Goal: Task Accomplishment & Management: Use online tool/utility

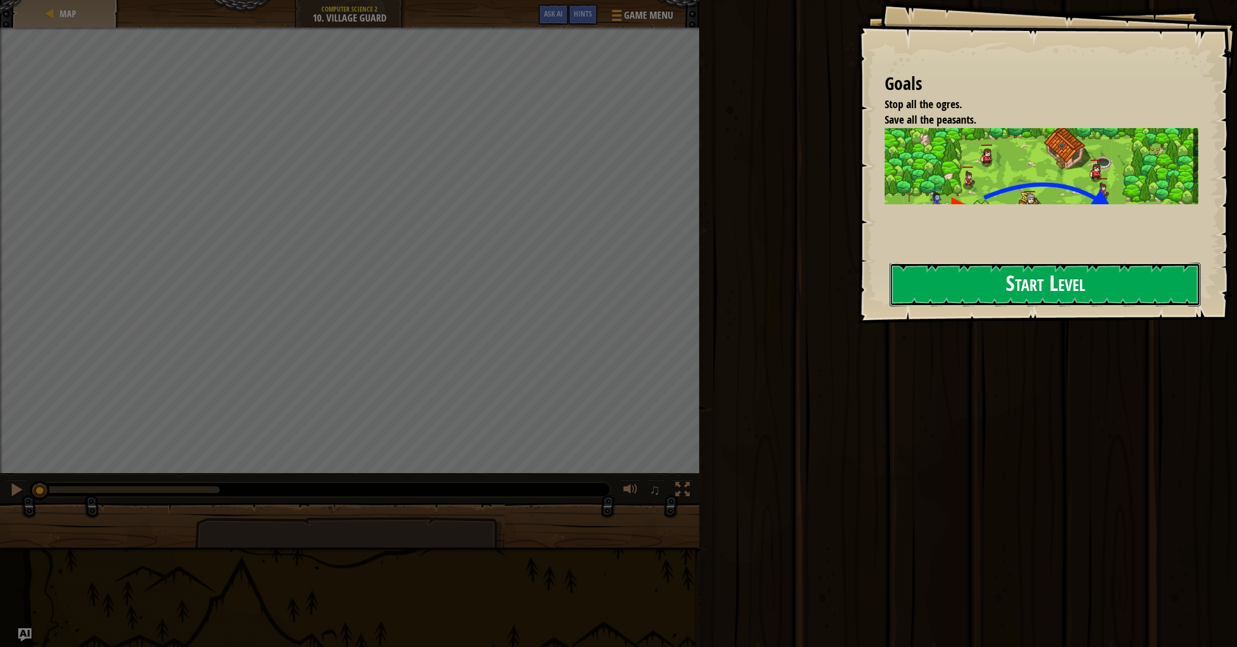
click at [953, 274] on button "Start Level" at bounding box center [1045, 285] width 311 height 44
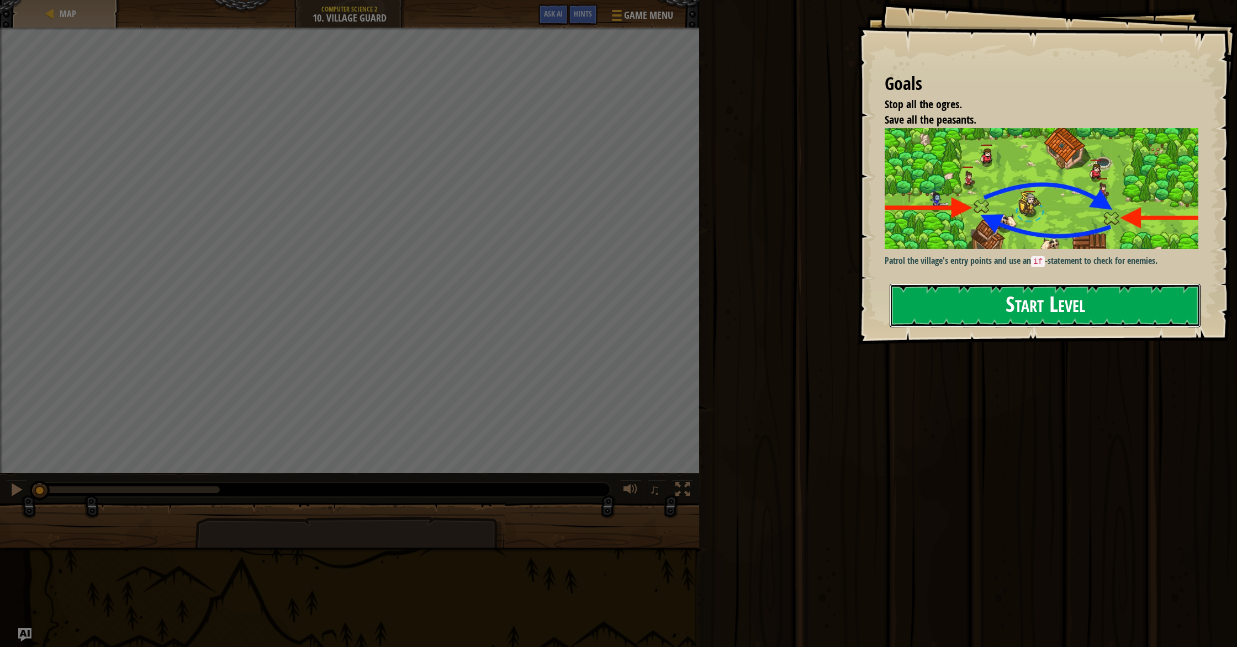
click at [919, 298] on button "Start Level" at bounding box center [1045, 306] width 311 height 44
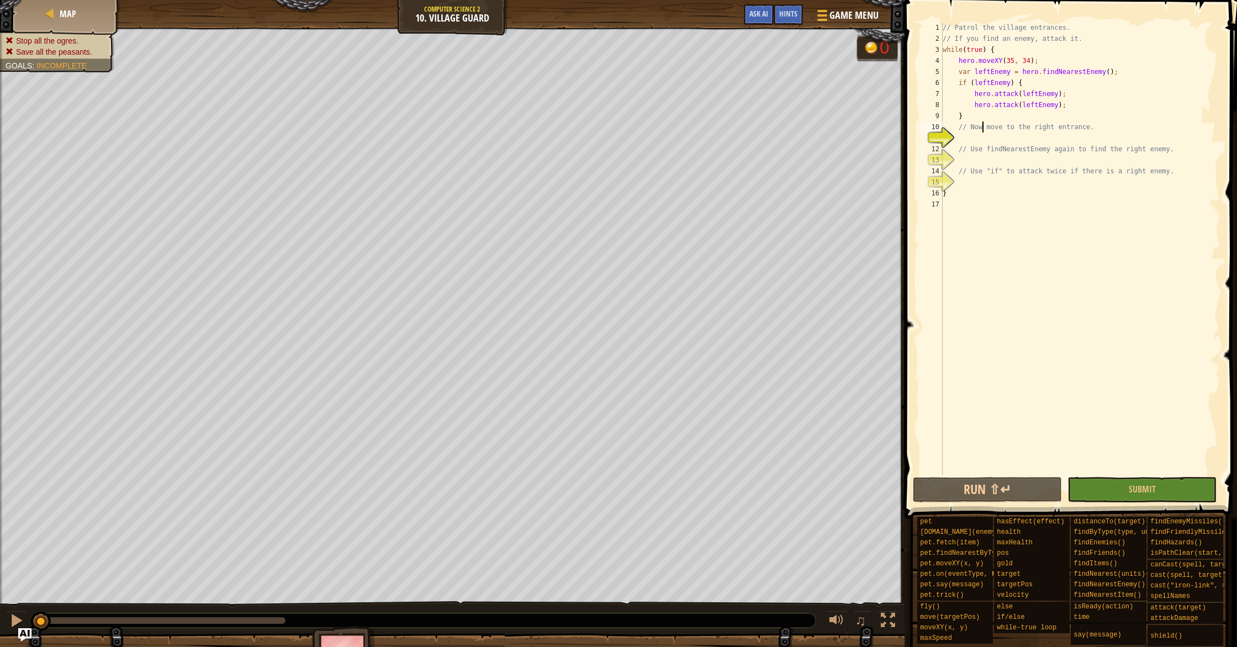
click at [984, 132] on div "// Patrol the village entrances. // If you find an enemy, attack it. while ( tr…" at bounding box center [1081, 259] width 280 height 475
click at [981, 144] on div "// Patrol the village entrances. // If you find an enemy, attack it. while ( tr…" at bounding box center [1081, 259] width 280 height 475
type textarea "// Use findNearestEnemy again to find the right enemy."
click at [980, 135] on div "// Patrol the village entrances. // If you find an enemy, attack it. while ( tr…" at bounding box center [1081, 259] width 280 height 475
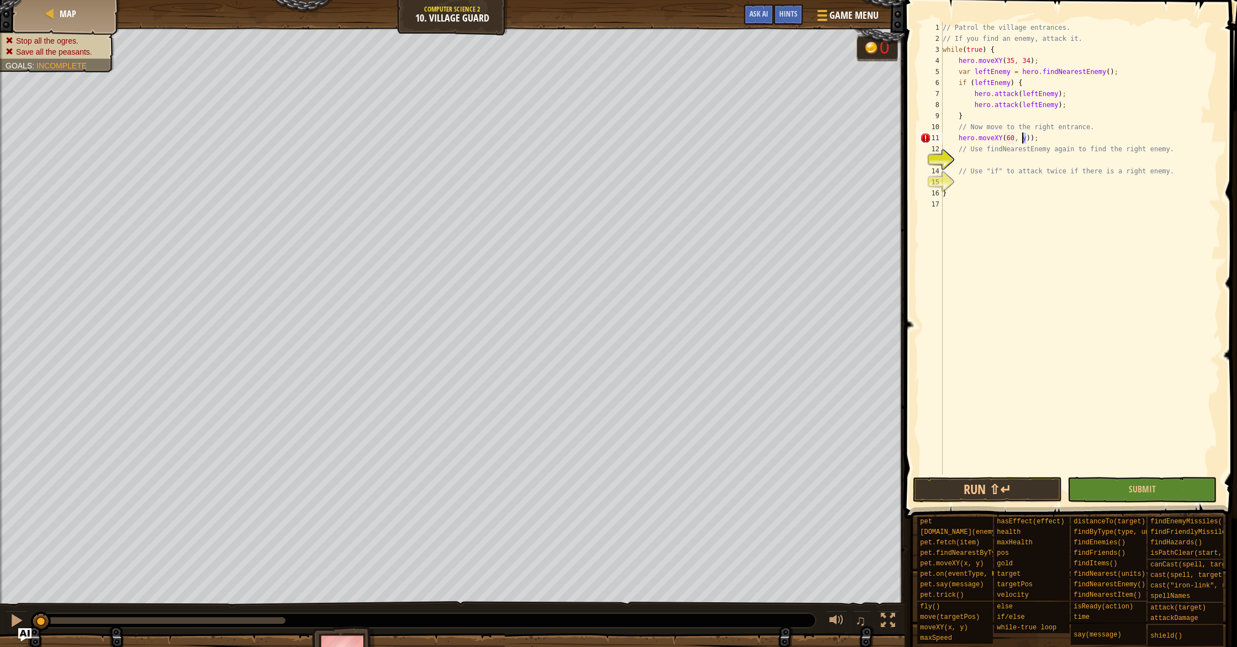
click at [1023, 136] on div "// Patrol the village entrances. // If you find an enemy, attack it. while ( tr…" at bounding box center [1081, 259] width 280 height 475
type textarea "hero.moveXY(60, 31));"
click at [997, 162] on div "// Patrol the village entrances. // If you find an enemy, attack it. while ( tr…" at bounding box center [1081, 259] width 280 height 475
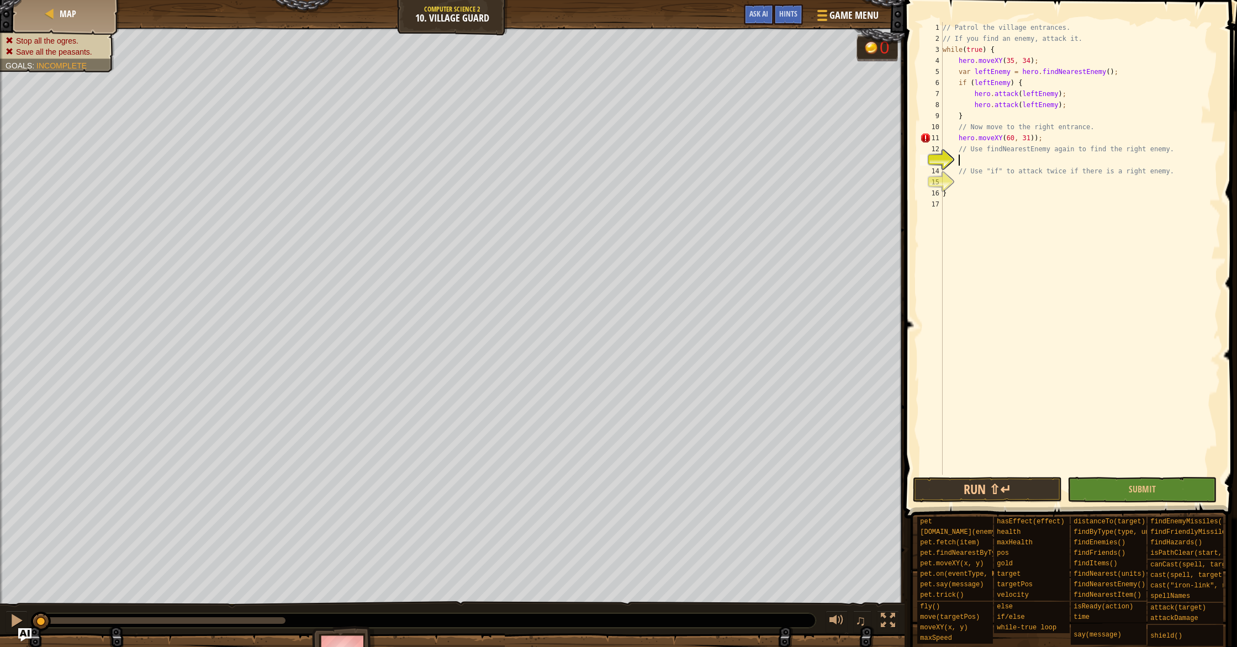
type textarea "u"
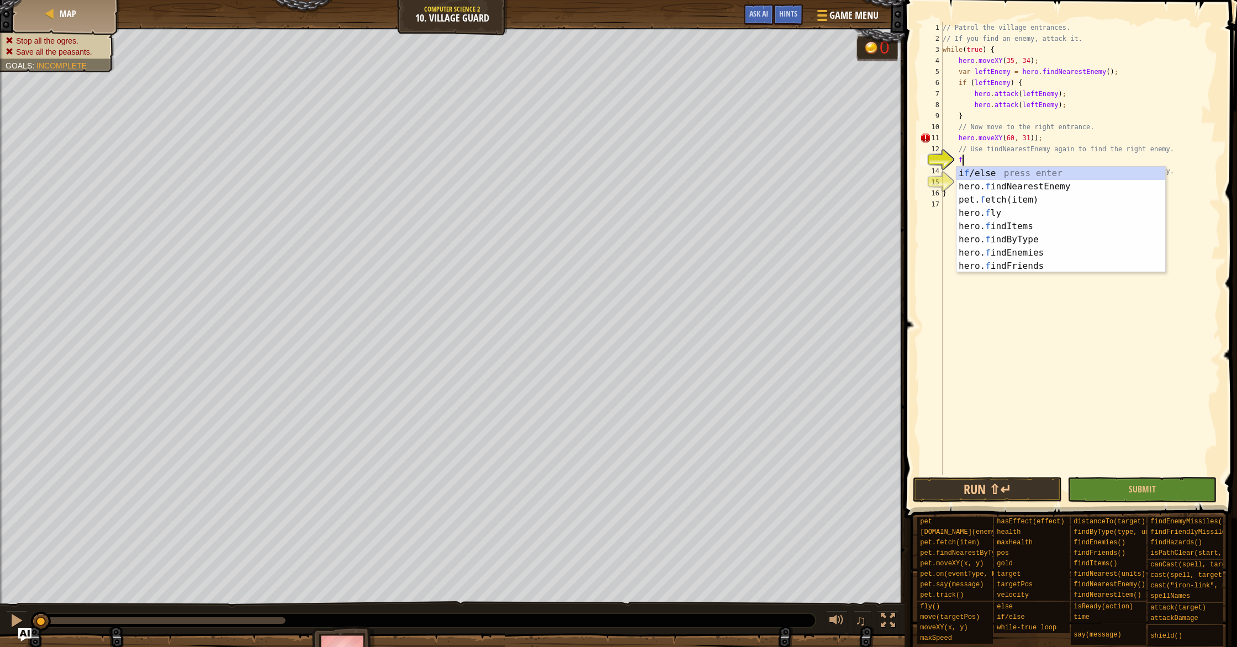
type textarea "fi"
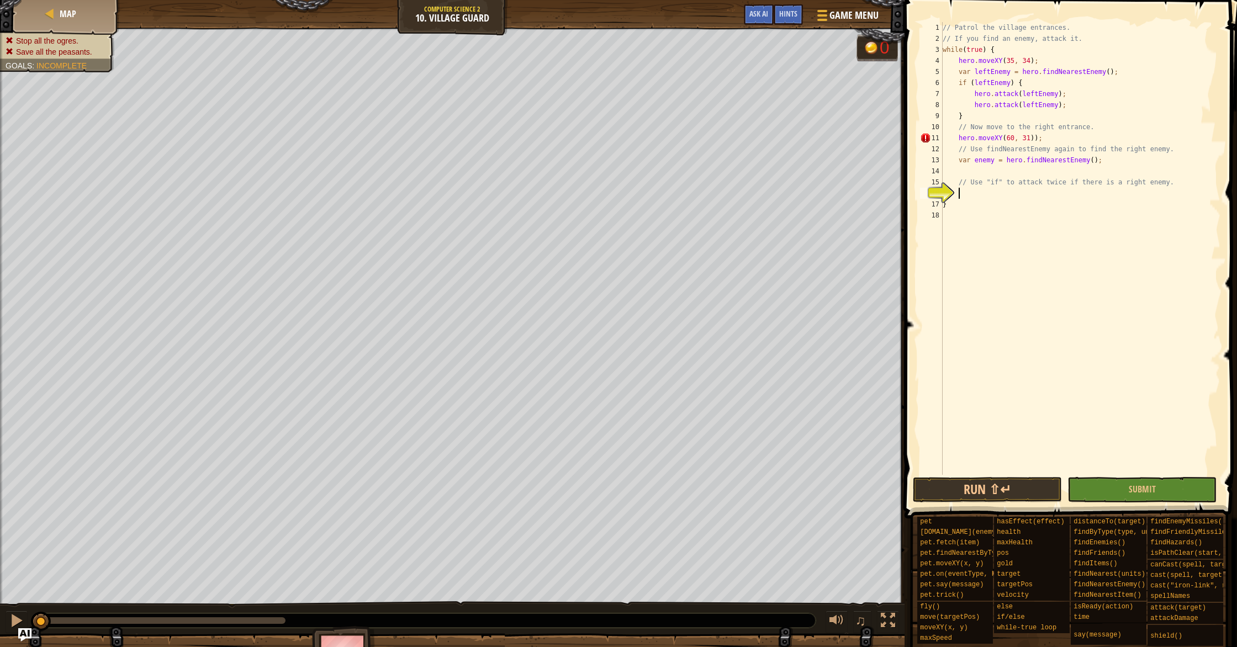
click at [981, 189] on div "// Patrol the village entrances. // If you find an enemy, attack it. while ( tr…" at bounding box center [1081, 259] width 280 height 475
type textarea "if (enemy) {"
click at [1018, 488] on button "Run ⇧↵" at bounding box center [987, 489] width 149 height 25
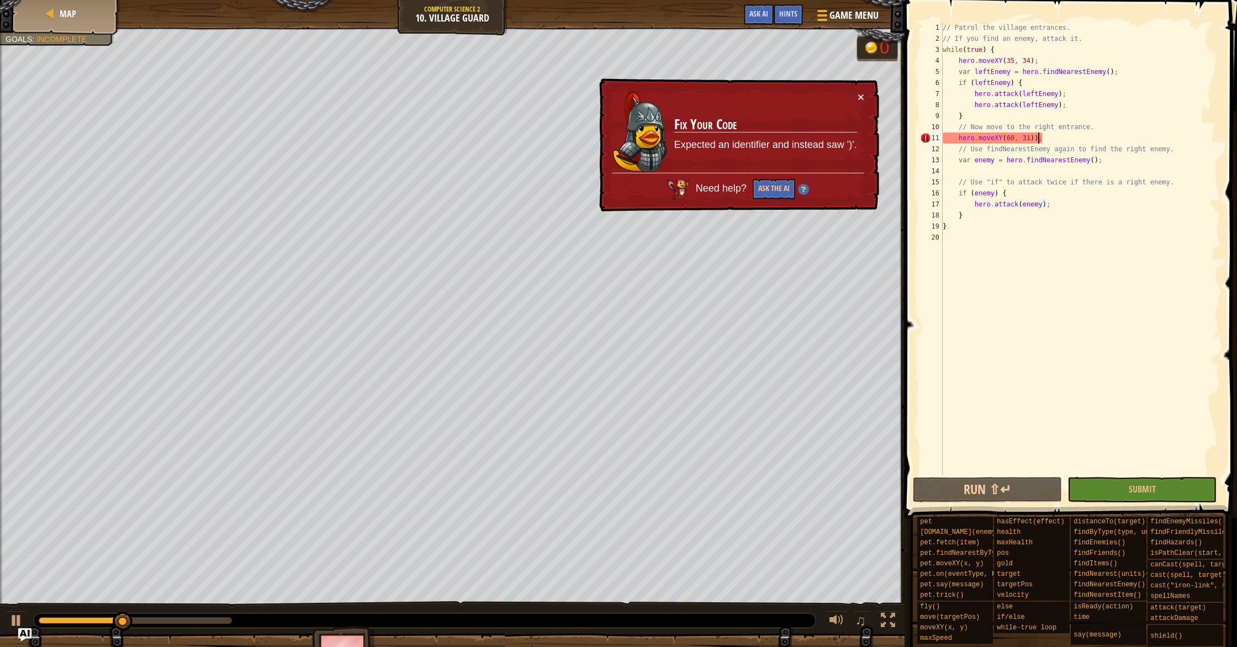
click at [1039, 136] on div "// Patrol the village entrances. // If you find an enemy, attack it. while ( tr…" at bounding box center [1081, 259] width 280 height 475
type textarea "hero.moveXY(60, 31);"
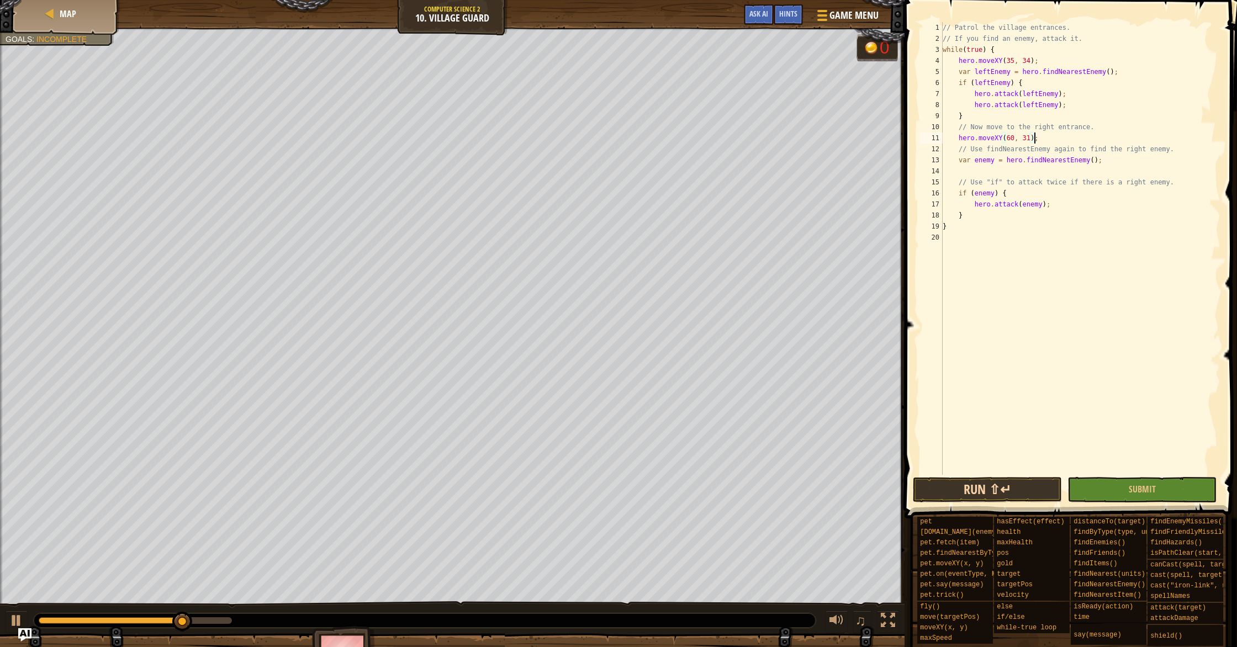
drag, startPoint x: 971, startPoint y: 473, endPoint x: 969, endPoint y: 490, distance: 17.2
click at [969, 488] on div "hero.moveXY(60, 31); 1 2 3 4 5 6 7 8 9 10 11 12 13 14 15 16 17 18 19 20 // Patr…" at bounding box center [1069, 281] width 336 height 551
click at [970, 492] on button "Run ⇧↵" at bounding box center [987, 489] width 149 height 25
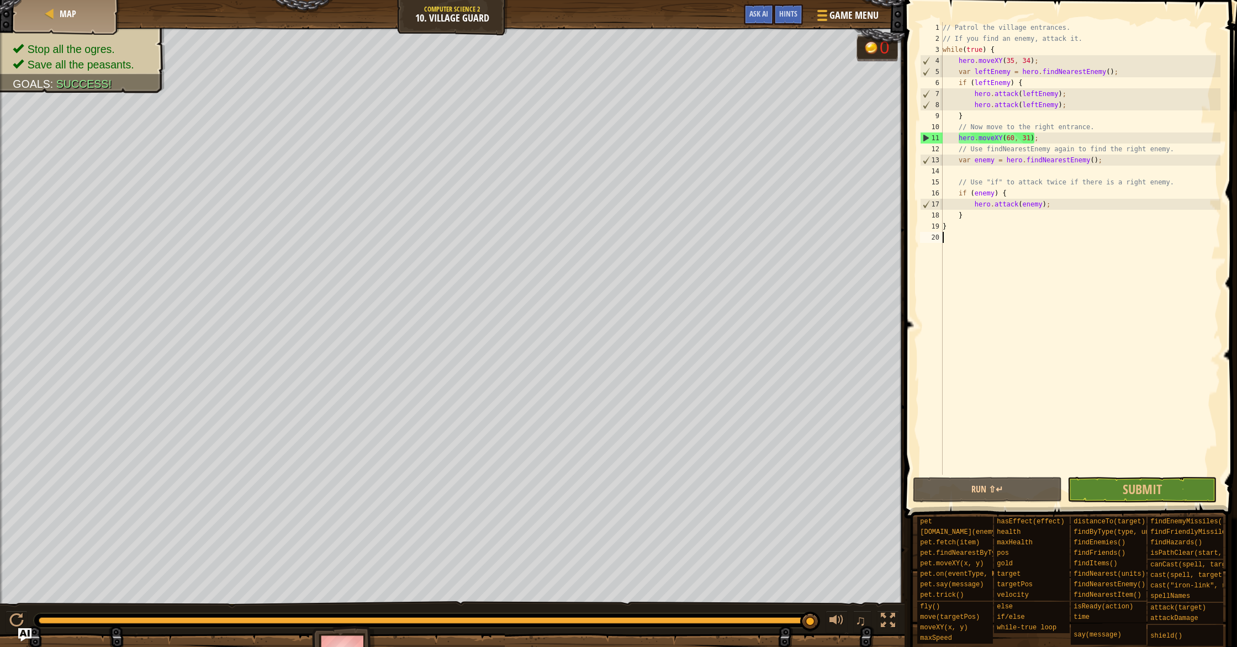
drag, startPoint x: 274, startPoint y: 617, endPoint x: 1009, endPoint y: 645, distance: 735.6
click at [1066, 646] on div "Map Computer Science 2 10. Village Guard Game Menu Done Hints Ask AI 1 הההההההה…" at bounding box center [618, 323] width 1237 height 647
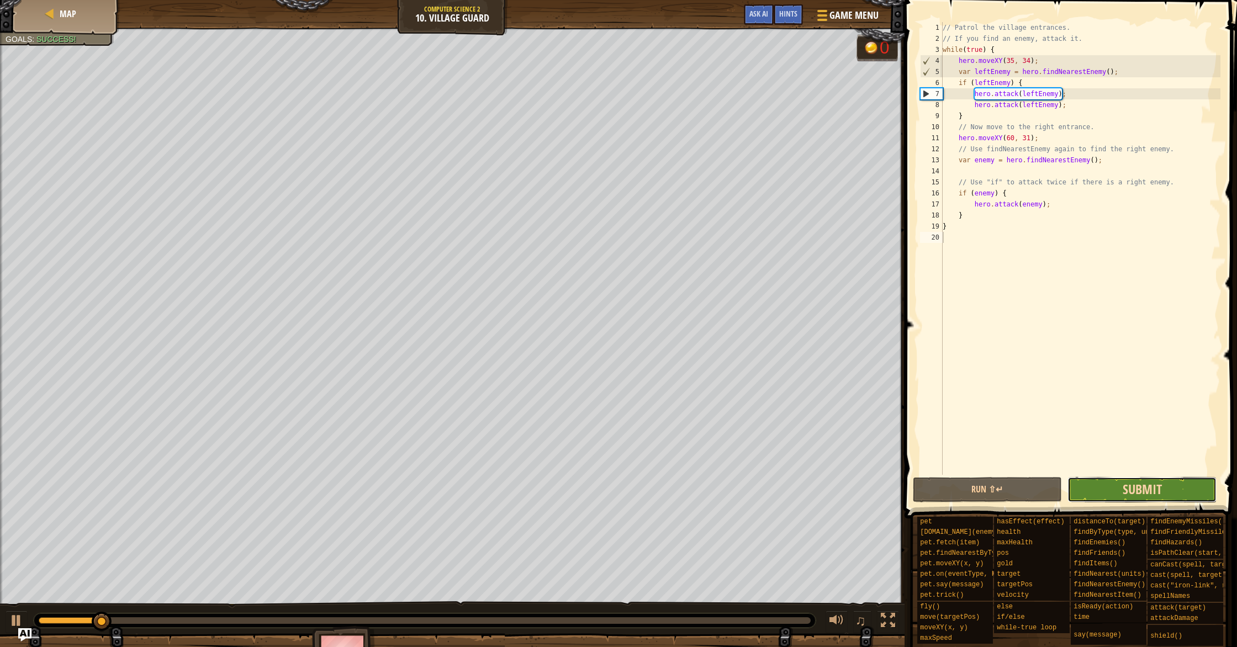
click at [1126, 493] on span "Submit" at bounding box center [1142, 489] width 39 height 18
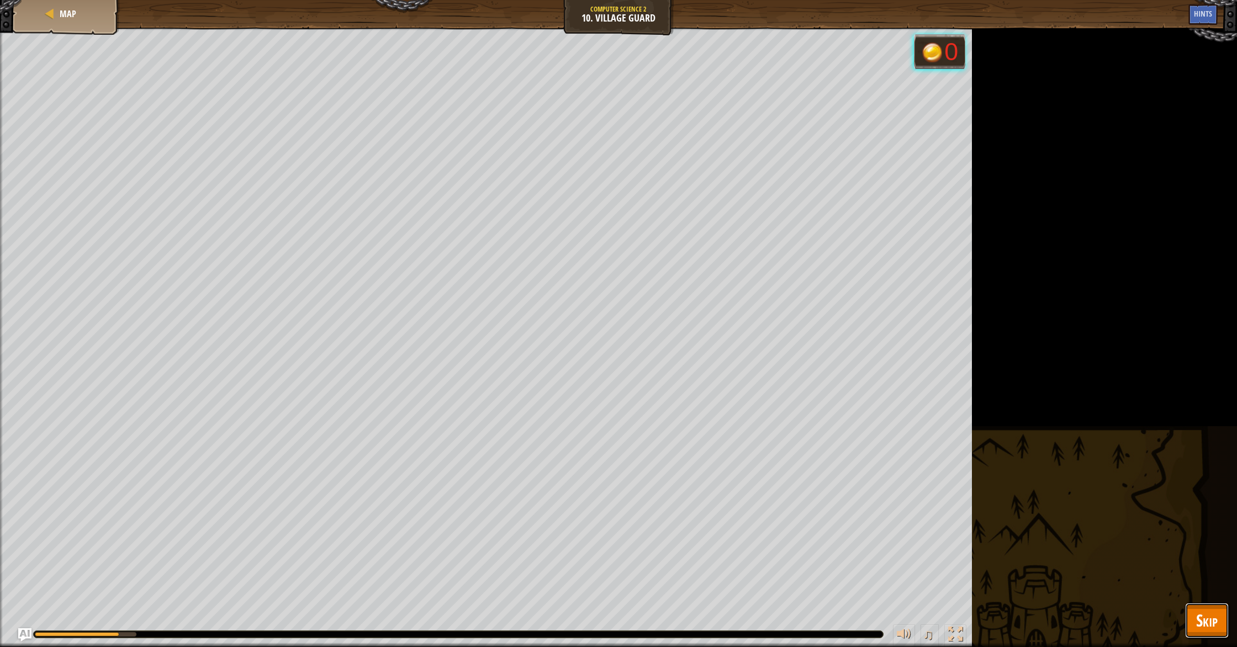
click at [1191, 622] on button "Skip" at bounding box center [1207, 620] width 44 height 35
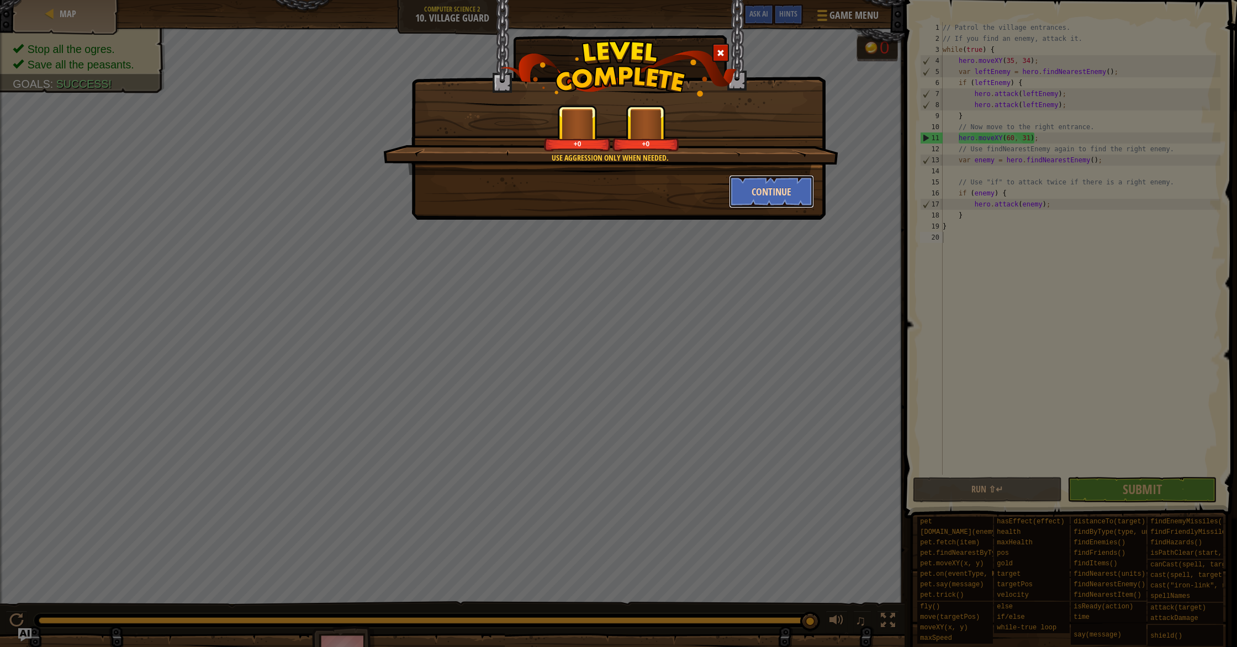
click at [751, 203] on button "Continue" at bounding box center [772, 191] width 86 height 33
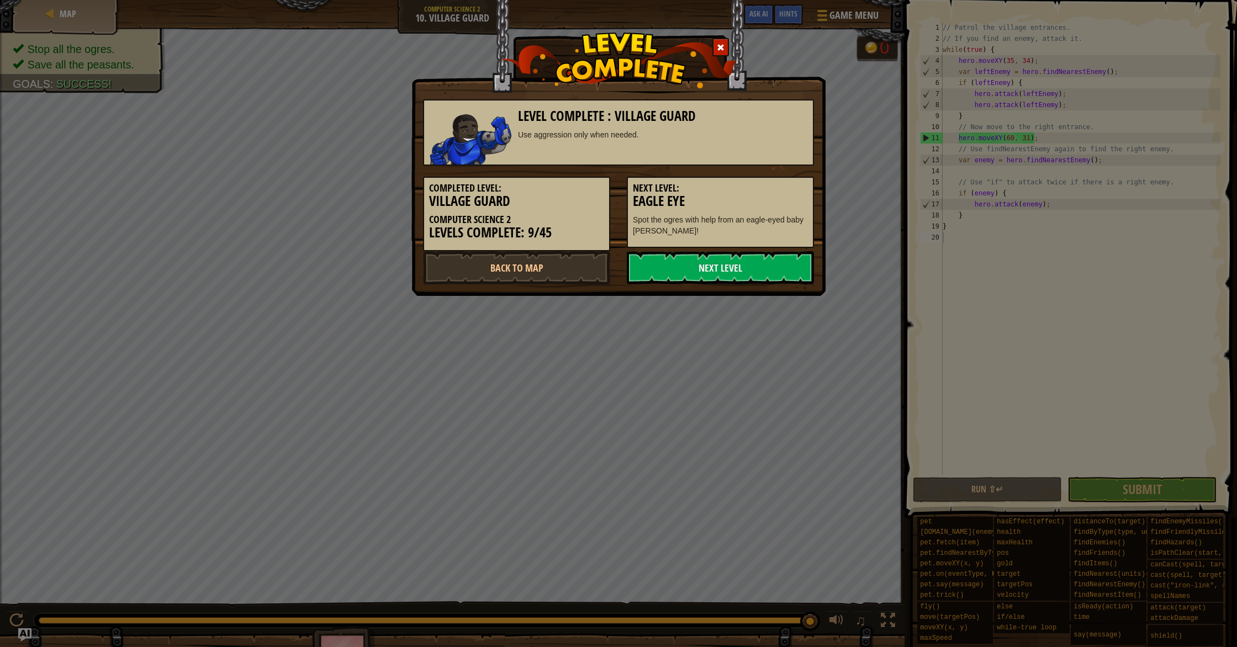
click at [751, 203] on h3 "Eagle Eye" at bounding box center [720, 201] width 175 height 15
click at [709, 249] on div "Completed Level: Village Guard Computer Science 2 Levels Complete: 9/45 Next Le…" at bounding box center [619, 209] width 408 height 86
click at [696, 265] on link "Next Level" at bounding box center [720, 267] width 187 height 33
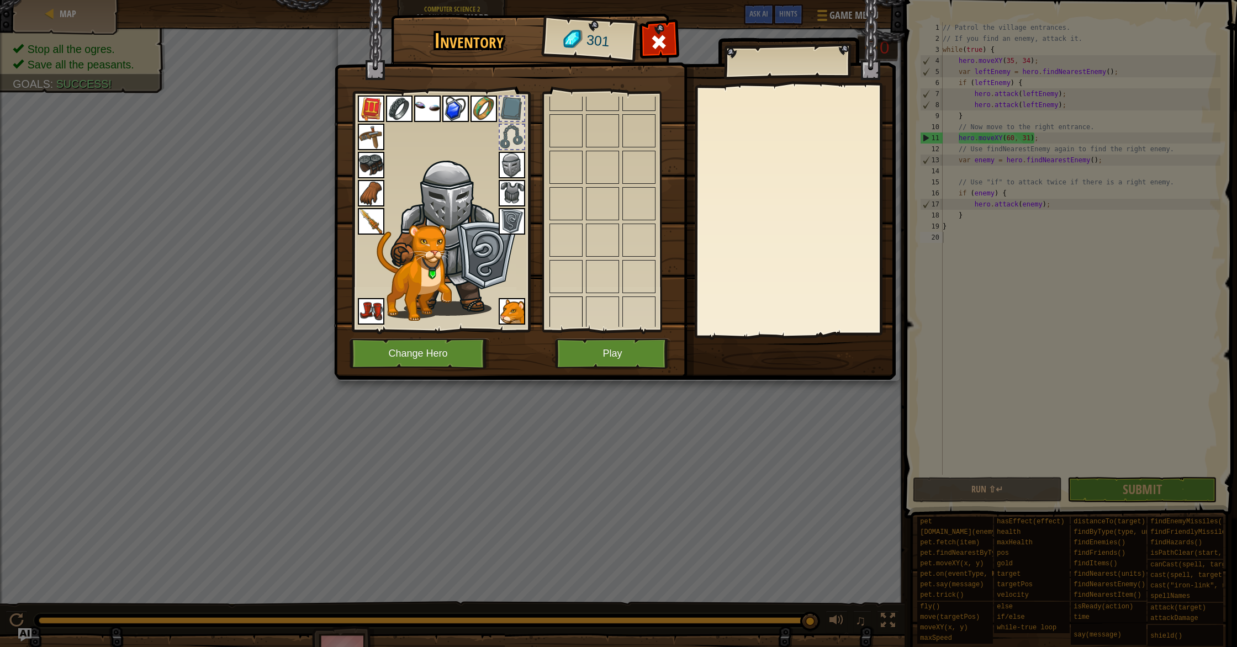
scroll to position [1216, 0]
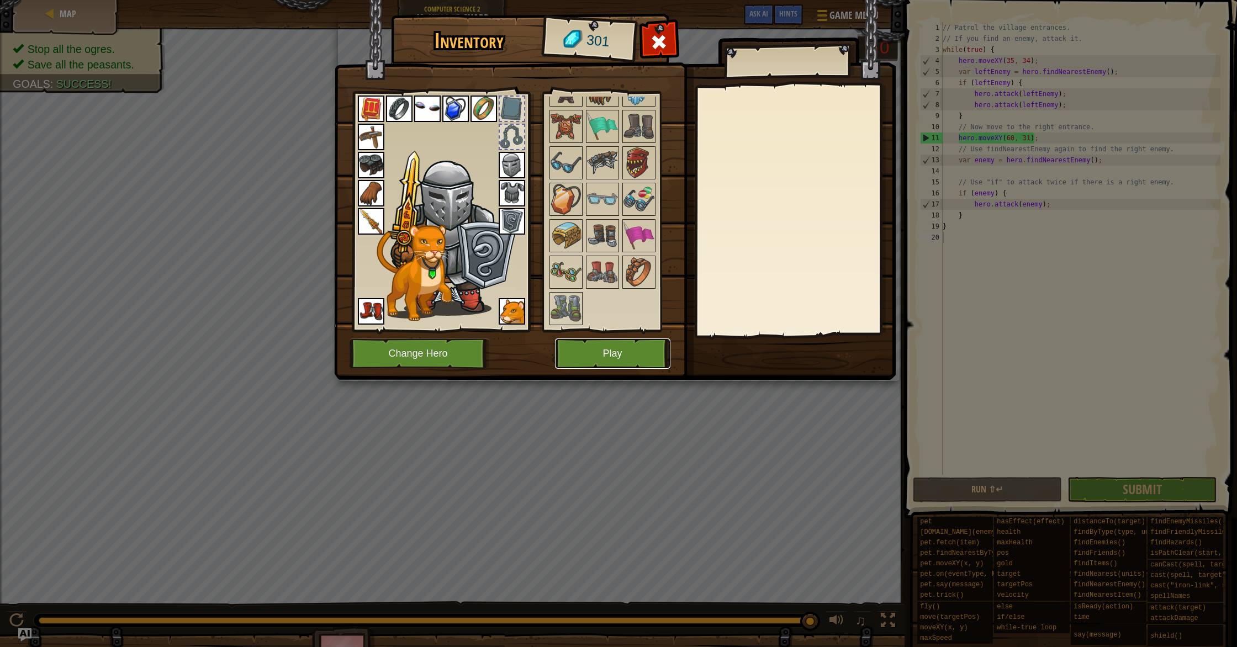
click at [570, 353] on button "Play" at bounding box center [612, 354] width 115 height 30
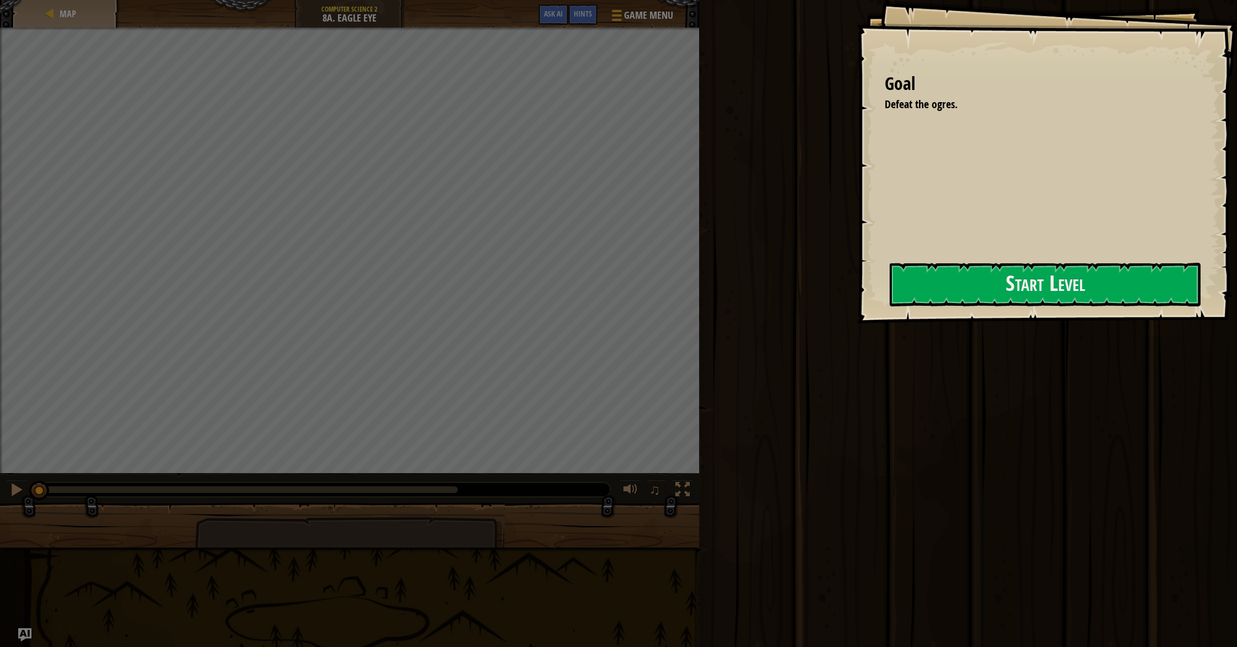
click at [720, 312] on div "Map Computer Science 2 8a. Eagle Eye Game Menu Done Hints Ask AI 1 הההההההההההה…" at bounding box center [618, 323] width 1237 height 647
click at [820, 288] on div "Run ⇧↵ Submit Done" at bounding box center [966, 321] width 541 height 642
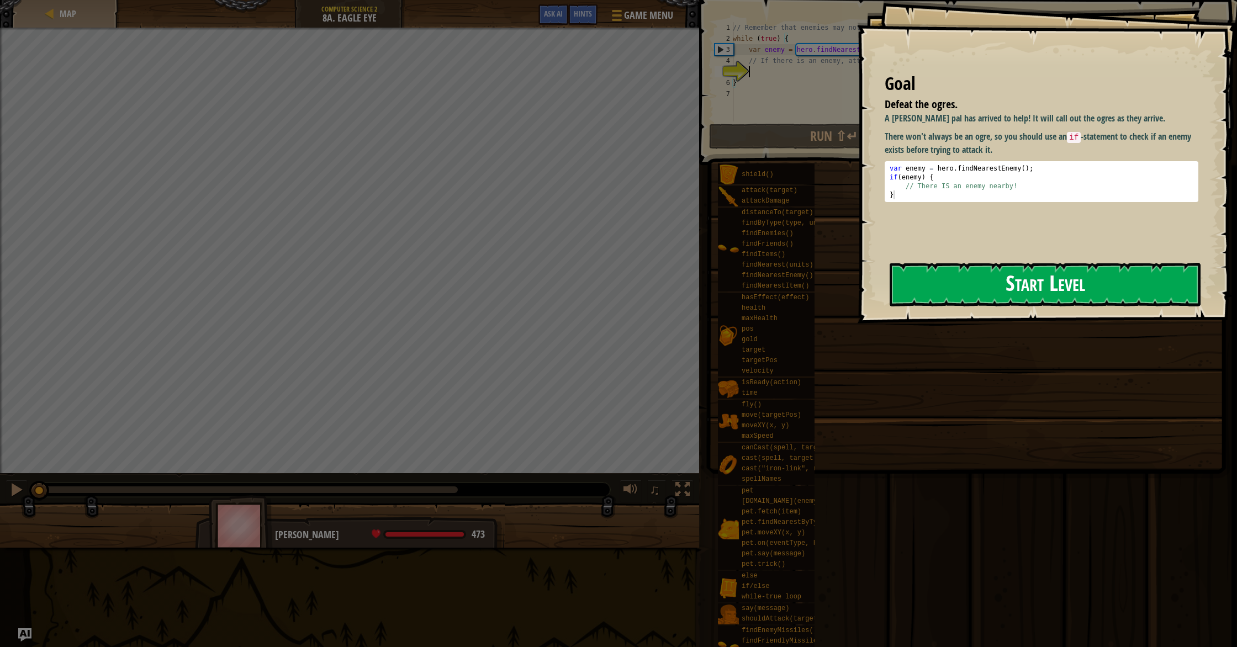
click at [920, 286] on button "Start Level" at bounding box center [1045, 285] width 311 height 44
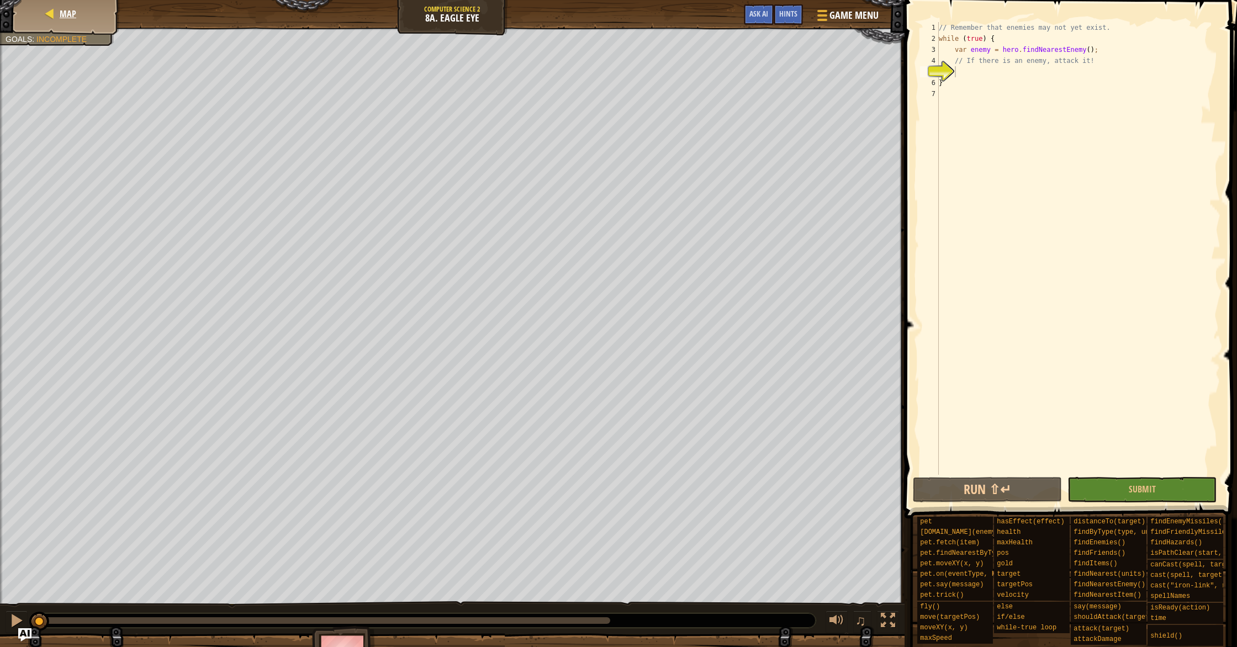
click at [94, 8] on div "Map" at bounding box center [66, 14] width 88 height 28
